Goal: Information Seeking & Learning: Learn about a topic

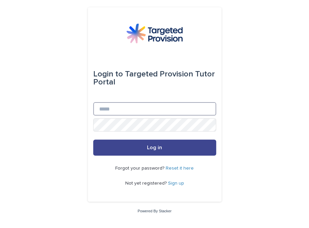
type input "**********"
click at [138, 148] on button "Log in" at bounding box center [154, 148] width 123 height 16
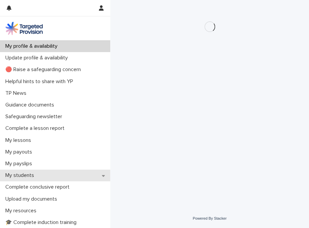
click at [27, 176] on p "My students" at bounding box center [21, 176] width 37 height 6
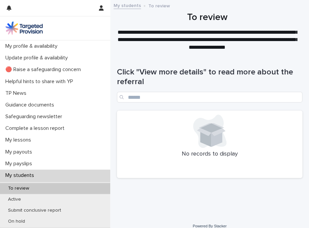
click at [27, 176] on p "My students" at bounding box center [21, 176] width 37 height 6
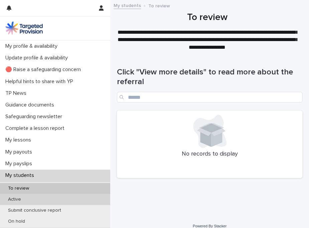
click at [28, 200] on div "Active" at bounding box center [55, 199] width 110 height 11
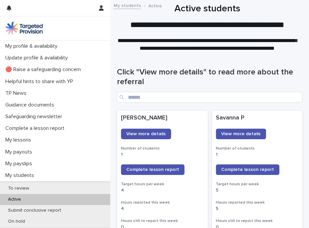
scroll to position [2, 0]
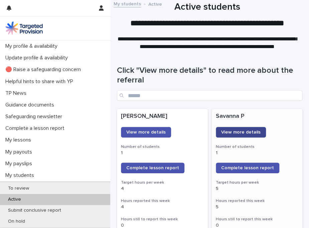
click at [240, 128] on link "View more details" at bounding box center [241, 132] width 50 height 11
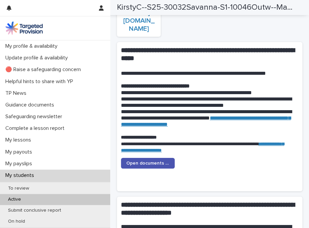
scroll to position [740, 0]
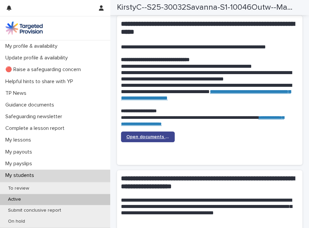
click at [154, 140] on span "Open documents - Student 1" at bounding box center [147, 137] width 43 height 5
